Goal: Task Accomplishment & Management: Manage account settings

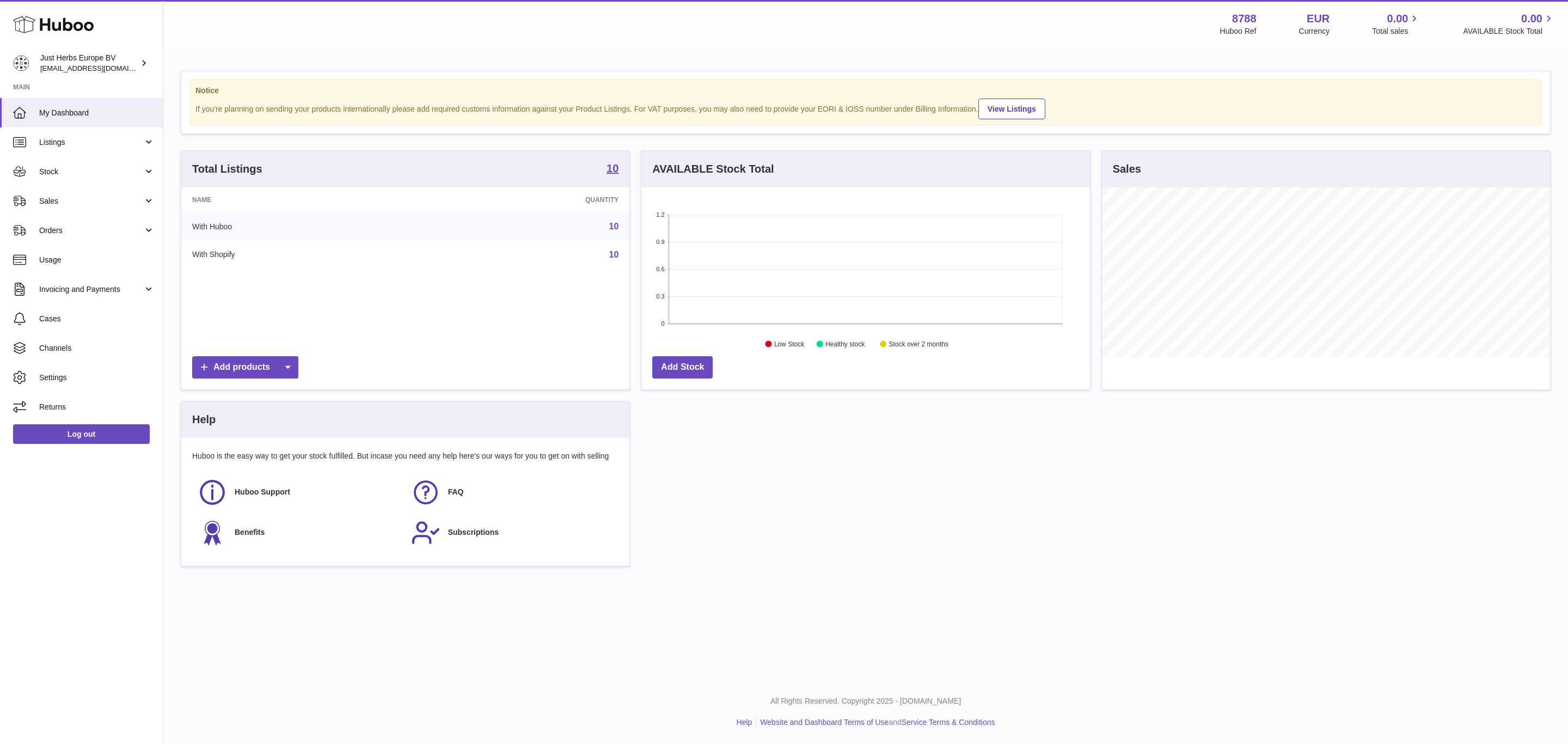
scroll to position [170, 447]
click at [85, 348] on span "Channels" at bounding box center [96, 348] width 116 height 10
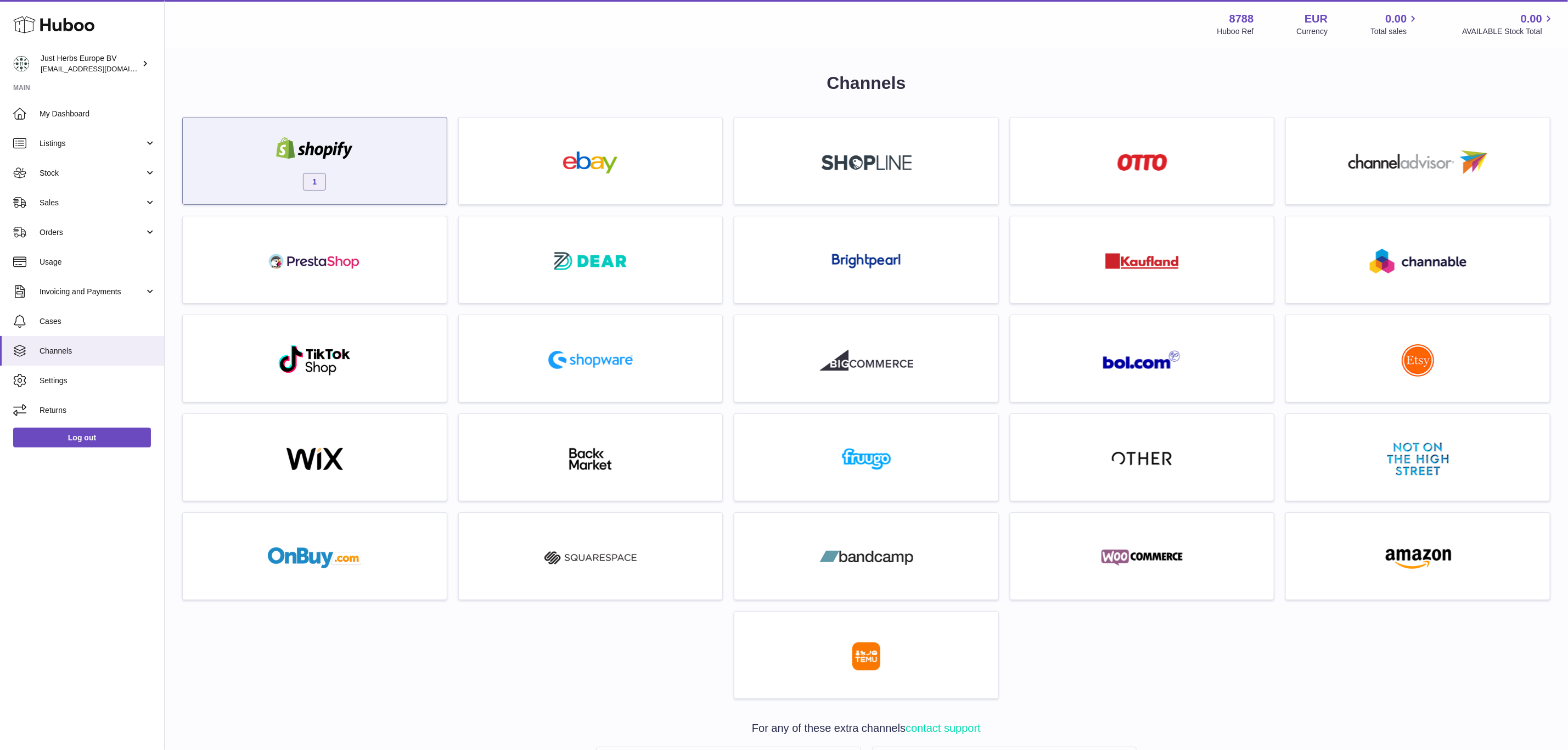
click at [312, 123] on link "1" at bounding box center [315, 160] width 253 height 76
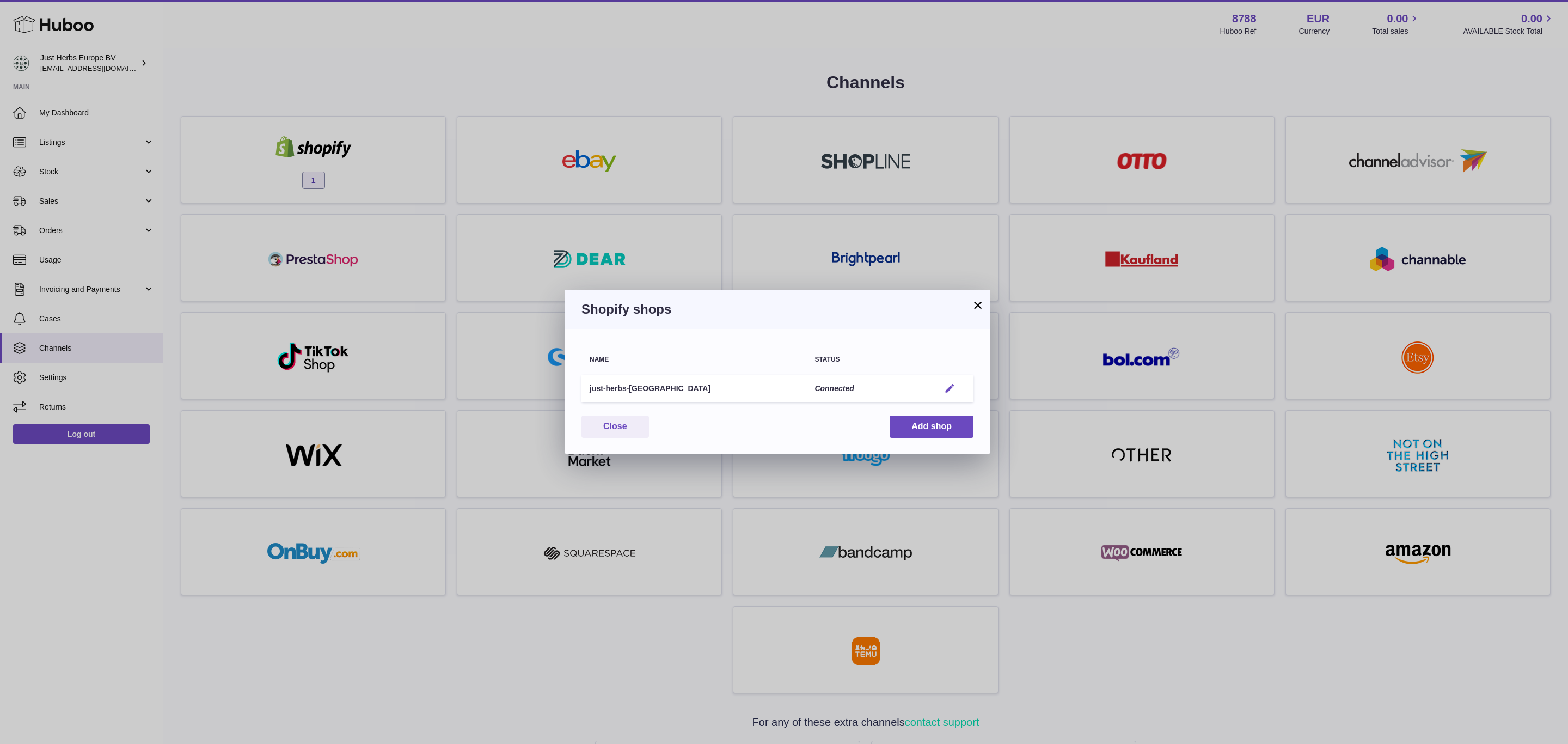
click at [950, 385] on em "button" at bounding box center [950, 388] width 12 height 12
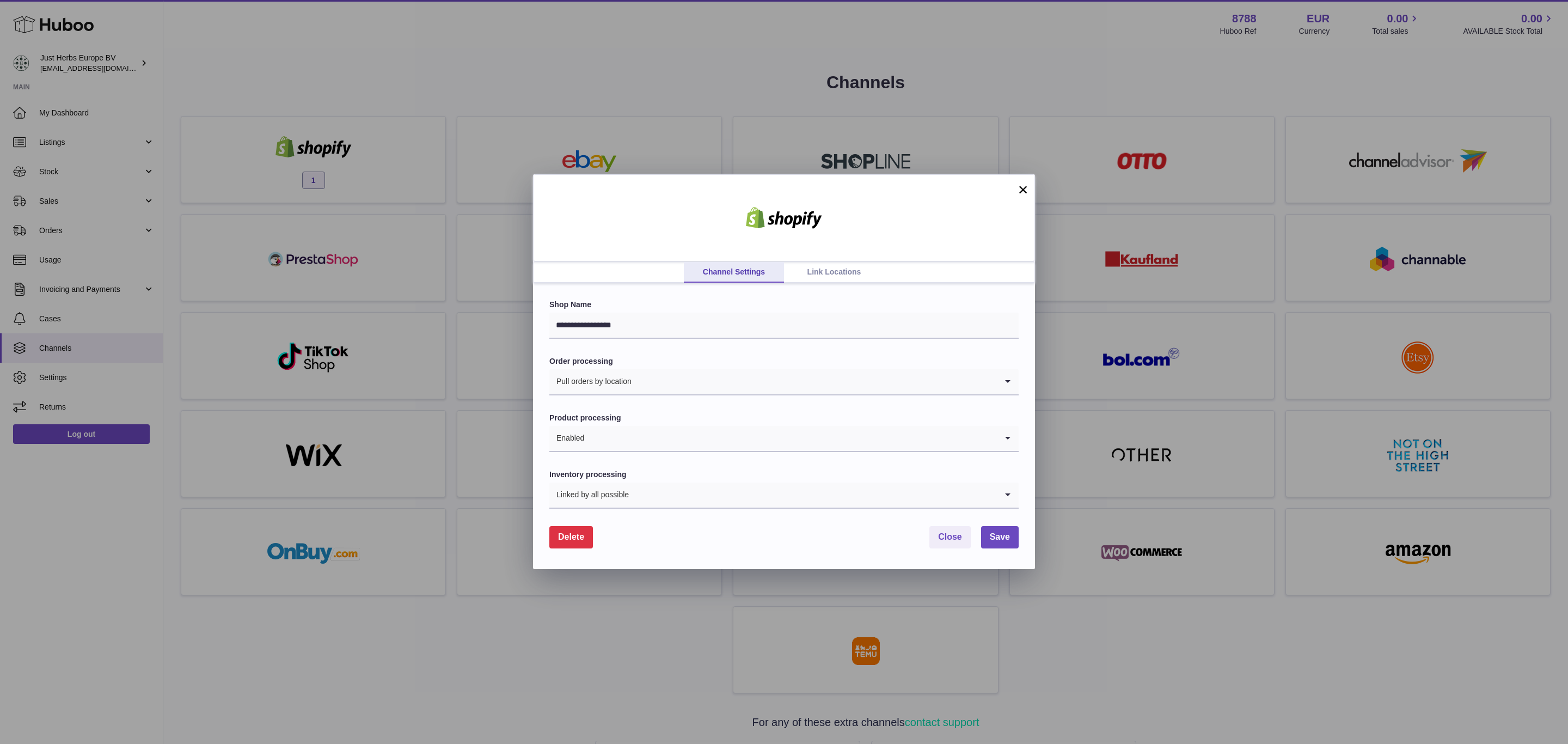
click at [568, 533] on span "Delete" at bounding box center [572, 537] width 26 height 9
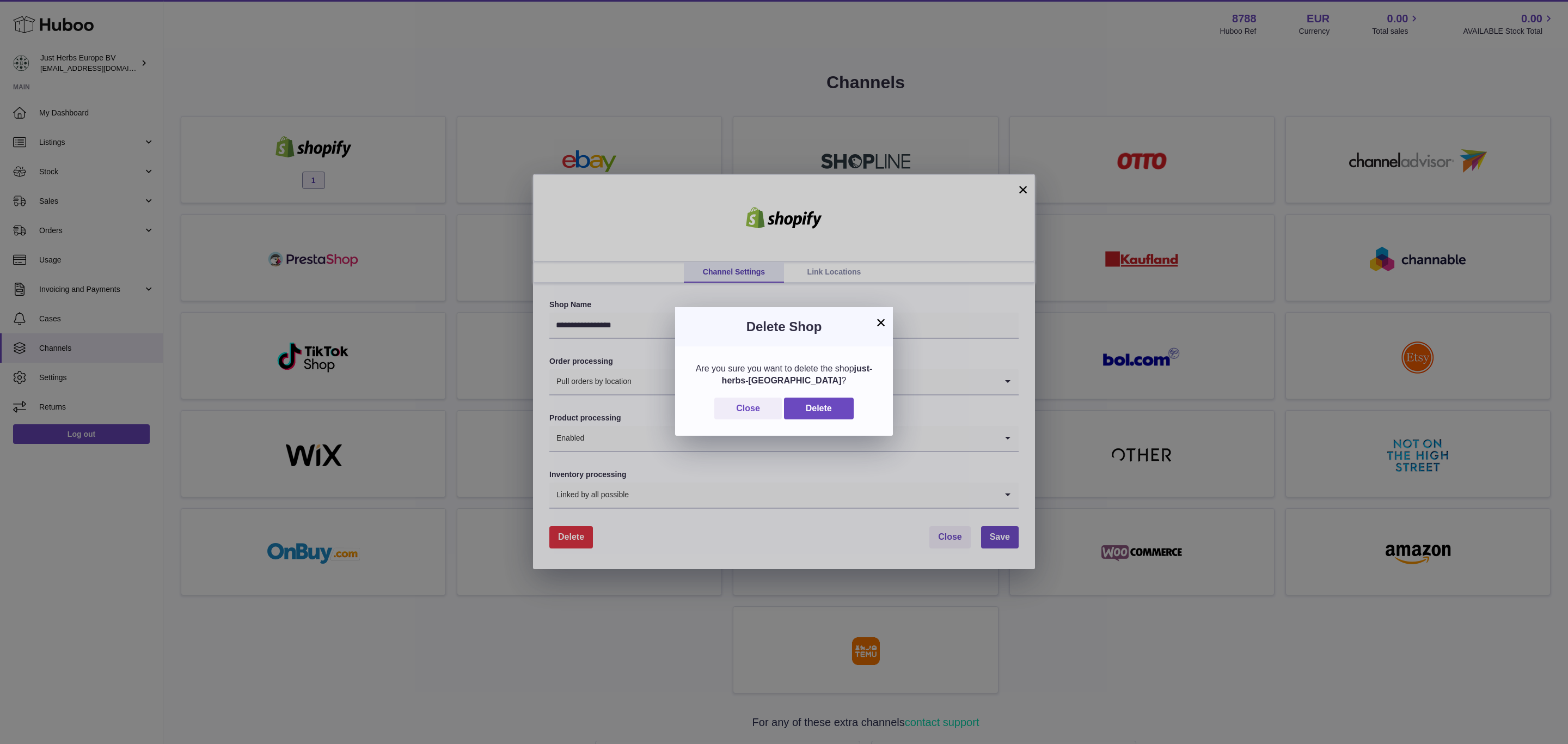
click at [808, 396] on div "Are you sure you want to delete the shop just-herbs-europe ? Close Delete" at bounding box center [784, 391] width 217 height 89
click at [812, 404] on button "Delete" at bounding box center [819, 409] width 70 height 23
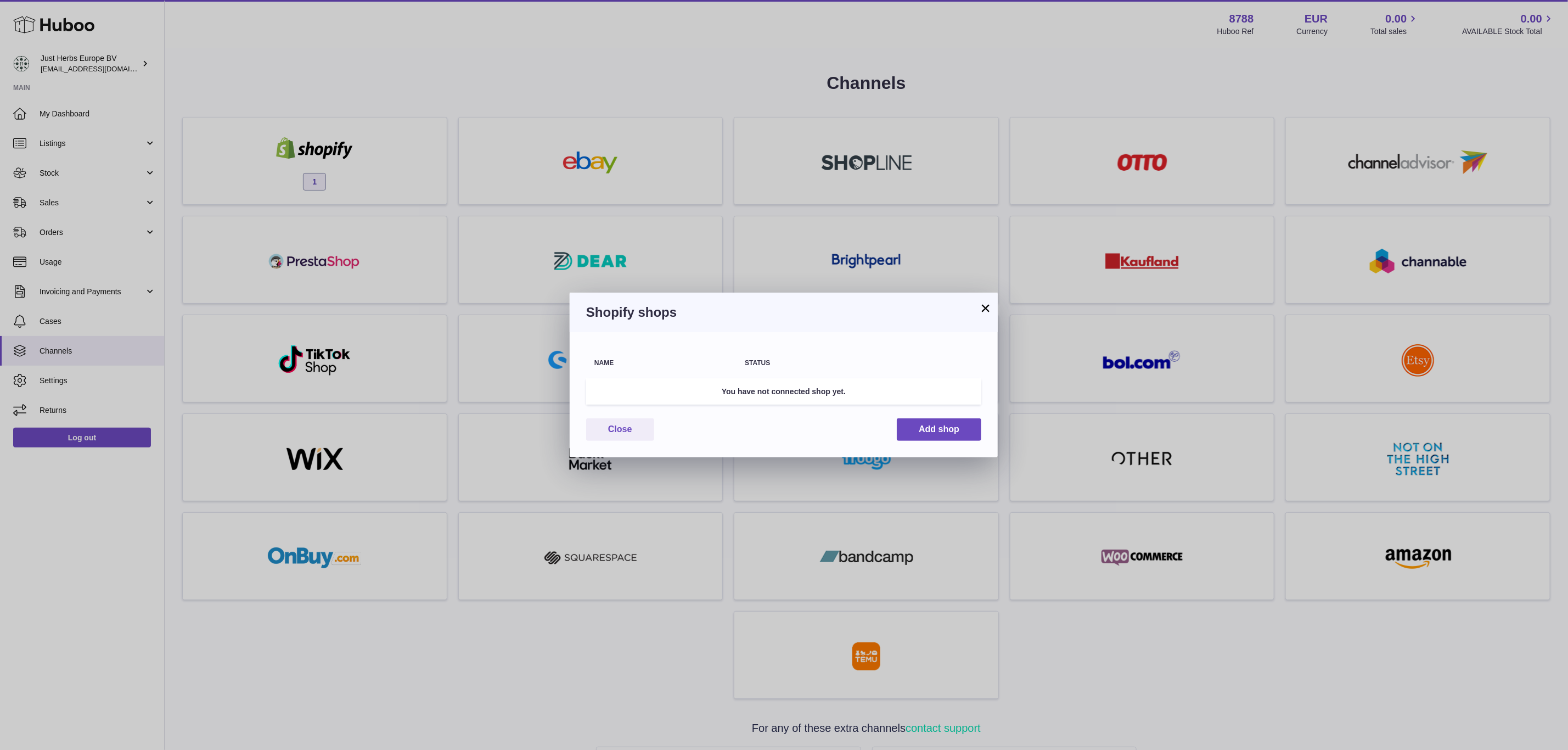
click at [983, 307] on button "×" at bounding box center [986, 308] width 13 height 13
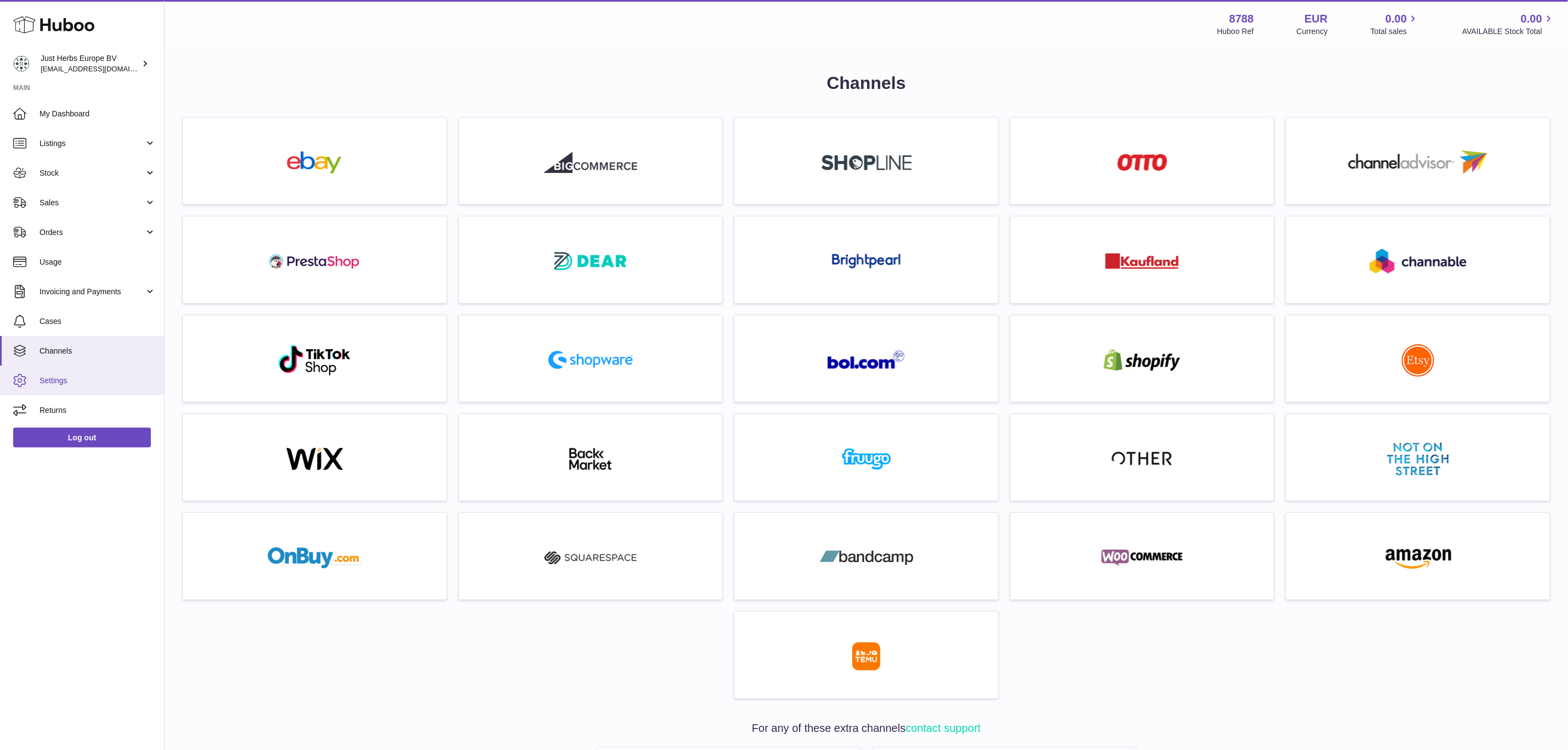
click at [73, 379] on span "Settings" at bounding box center [97, 380] width 117 height 10
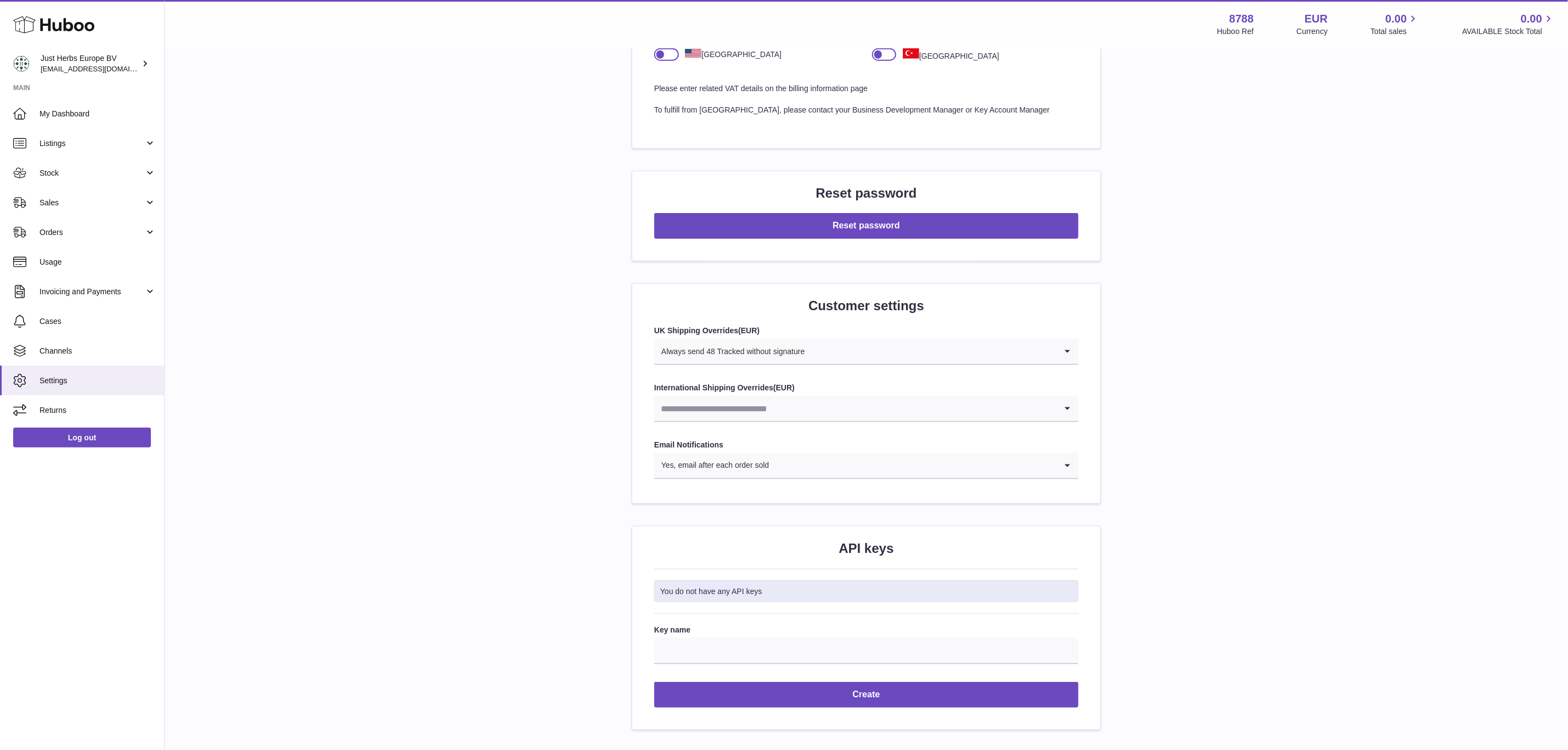
scroll to position [929, 0]
